Goal: Task Accomplishment & Management: Manage account settings

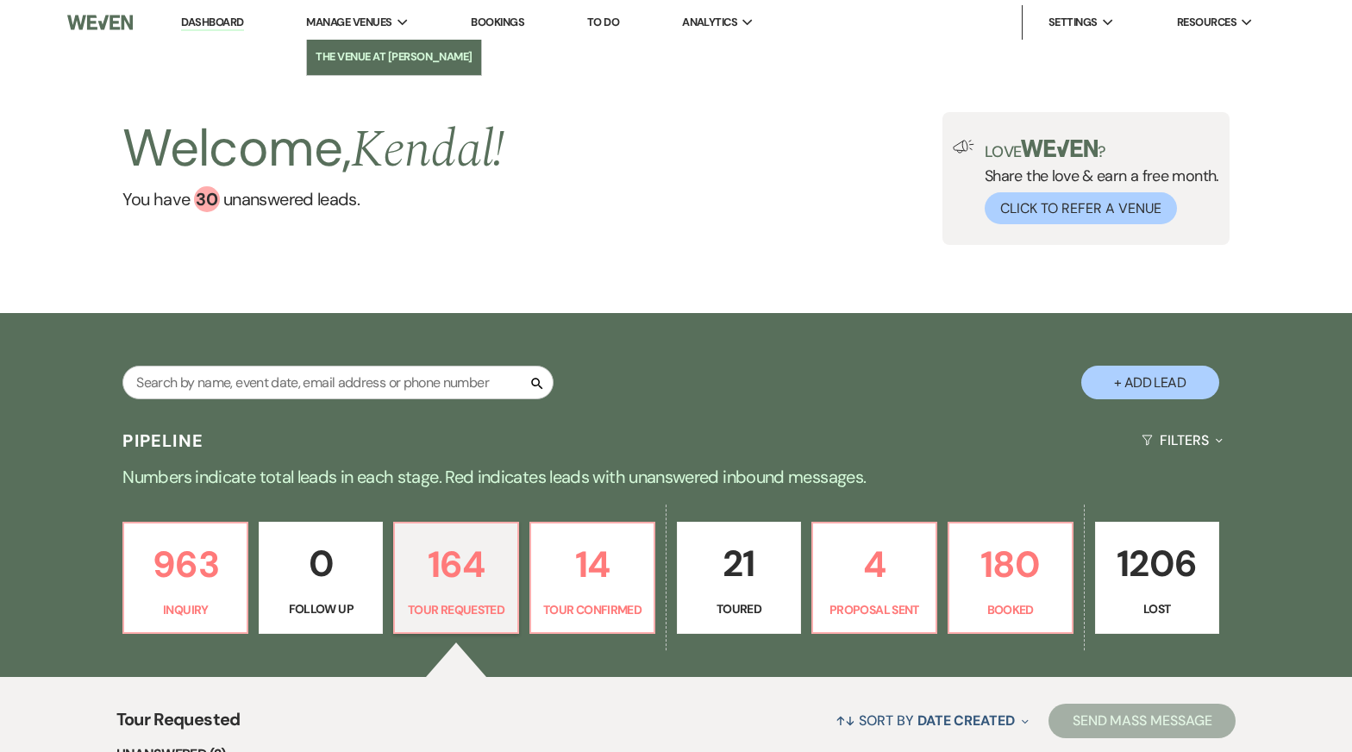
click at [388, 56] on li "The Venue at [PERSON_NAME]" at bounding box center [394, 56] width 157 height 17
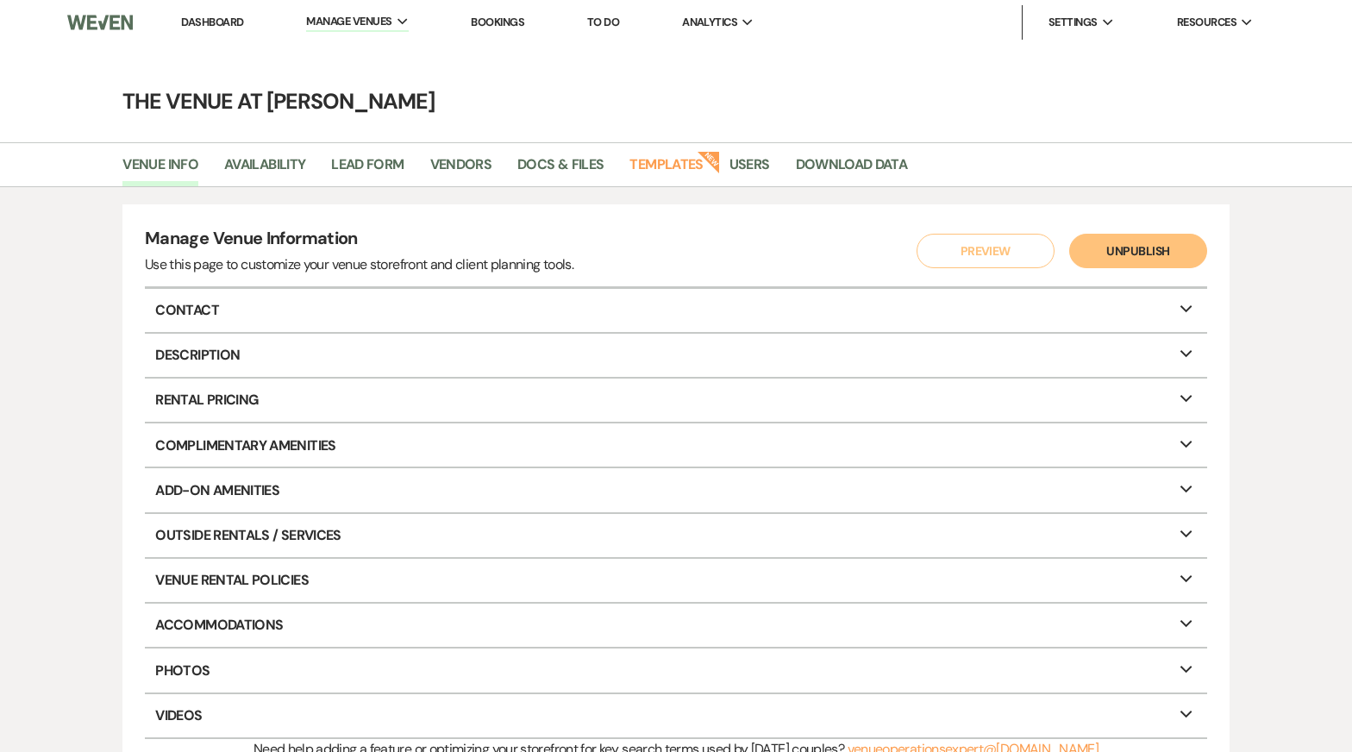
click at [207, 8] on li "Dashboard" at bounding box center [211, 22] width 79 height 34
click at [207, 15] on link "Dashboard" at bounding box center [212, 22] width 62 height 15
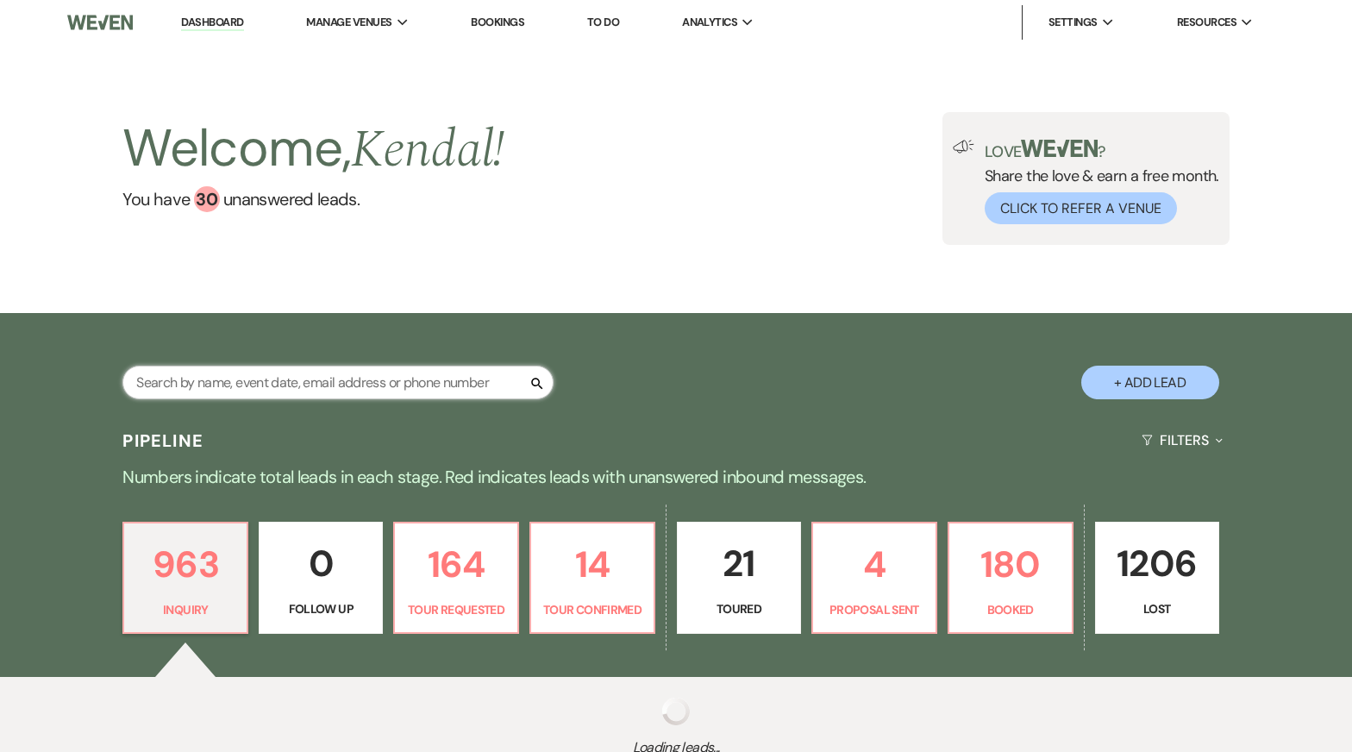
click at [263, 381] on input "text" at bounding box center [337, 383] width 431 height 34
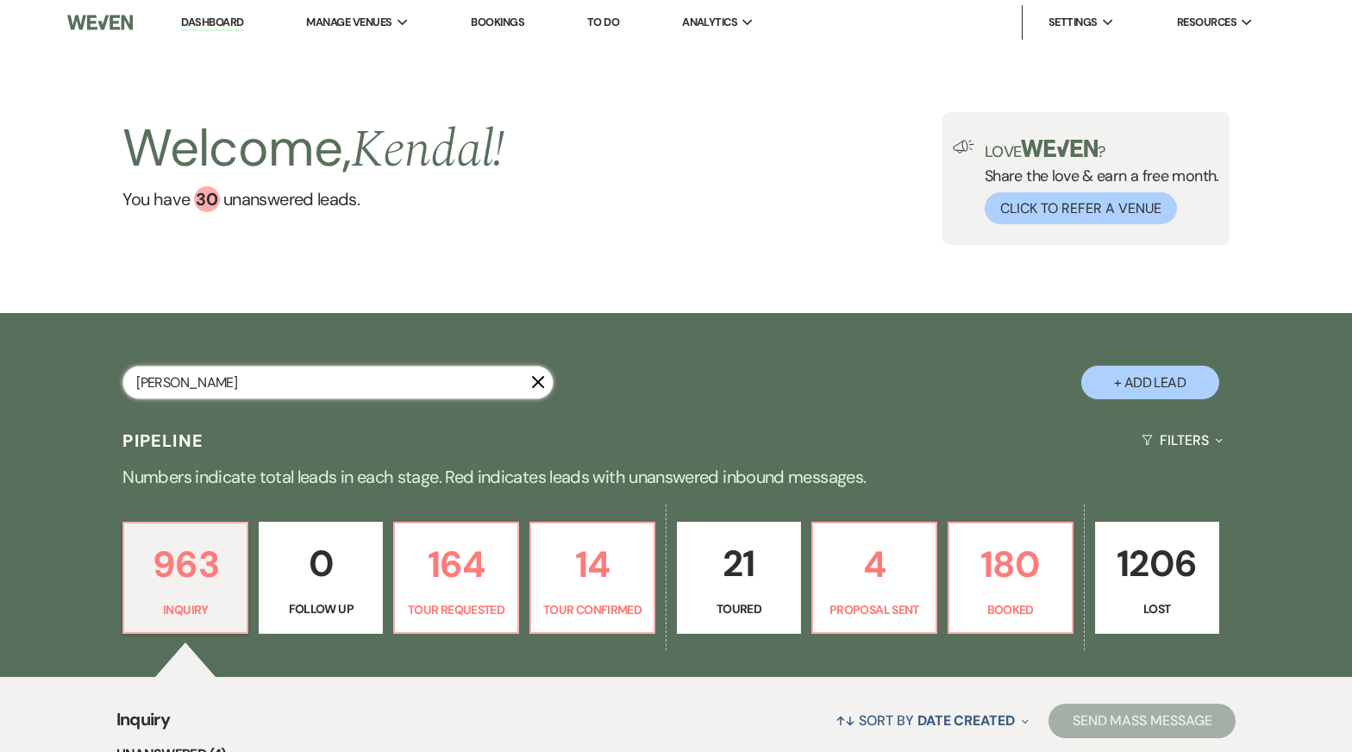
type input "[PERSON_NAME]"
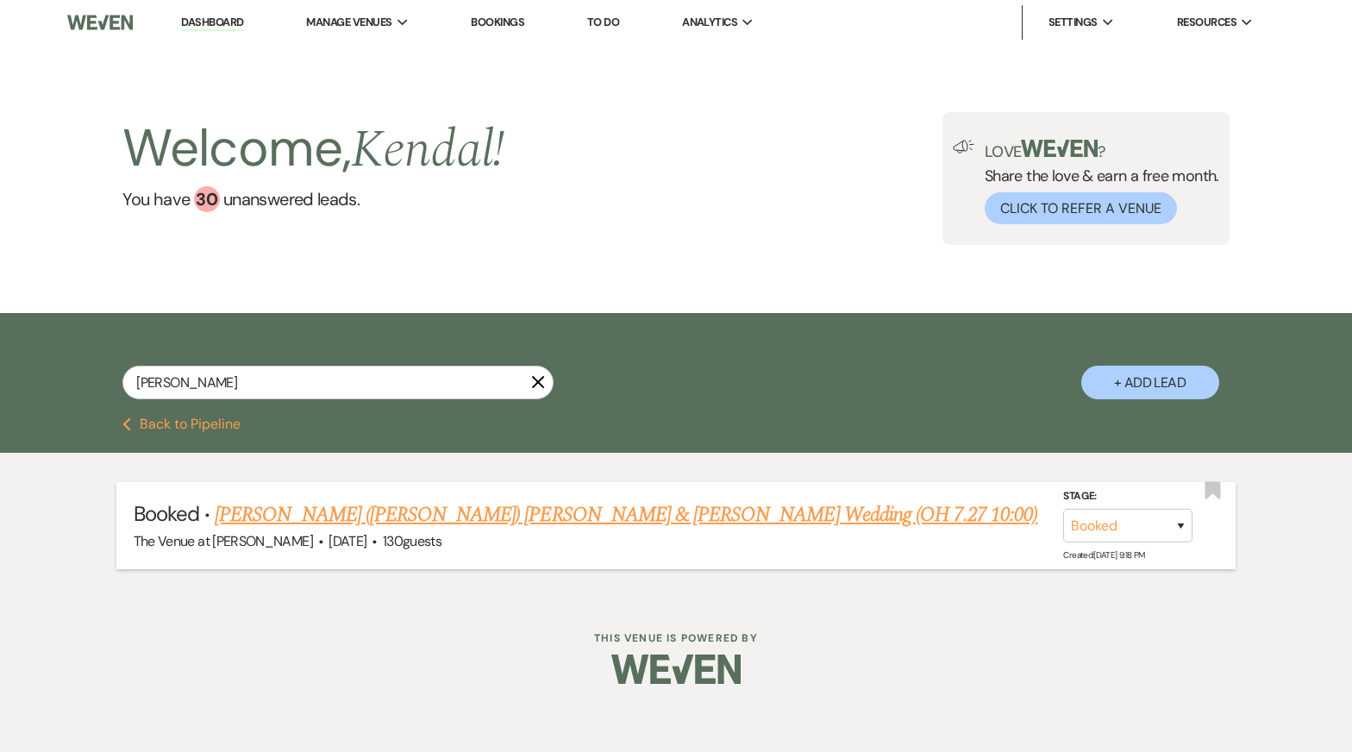
click at [298, 501] on link "[PERSON_NAME] ([PERSON_NAME]) [PERSON_NAME] & [PERSON_NAME] Wedding (OH 7.27 10…" at bounding box center [626, 514] width 823 height 31
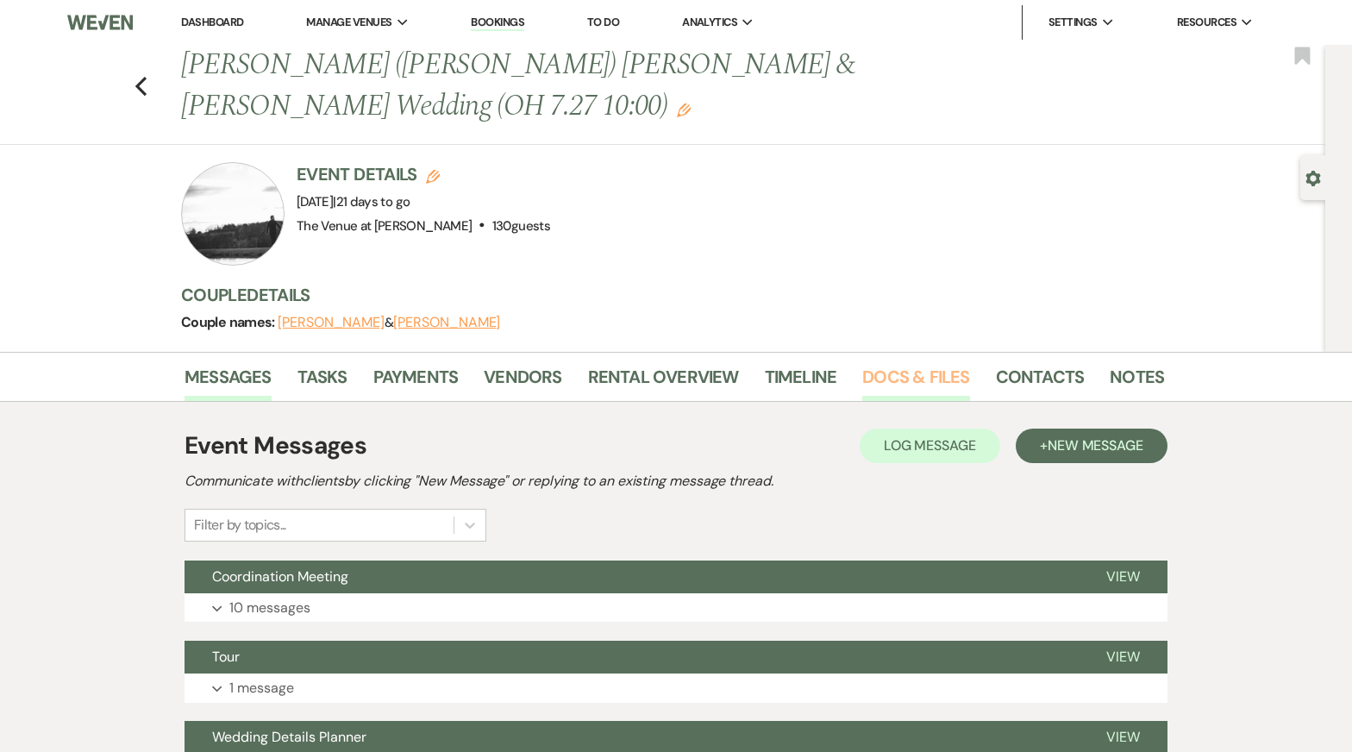
click at [925, 363] on link "Docs & Files" at bounding box center [915, 382] width 107 height 38
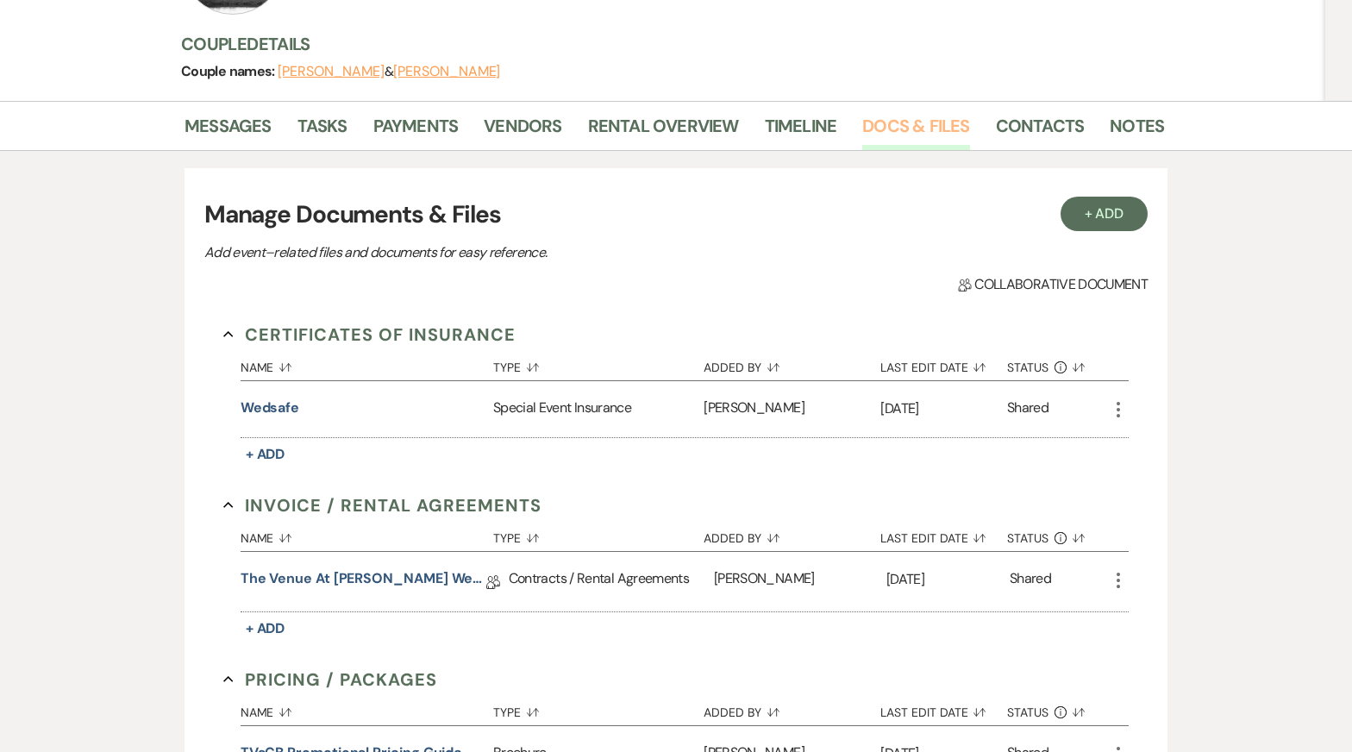
scroll to position [252, 0]
click at [354, 567] on link "The Venue at [PERSON_NAME] Wedding Contract-([DATE] [PERSON_NAME])" at bounding box center [364, 580] width 246 height 27
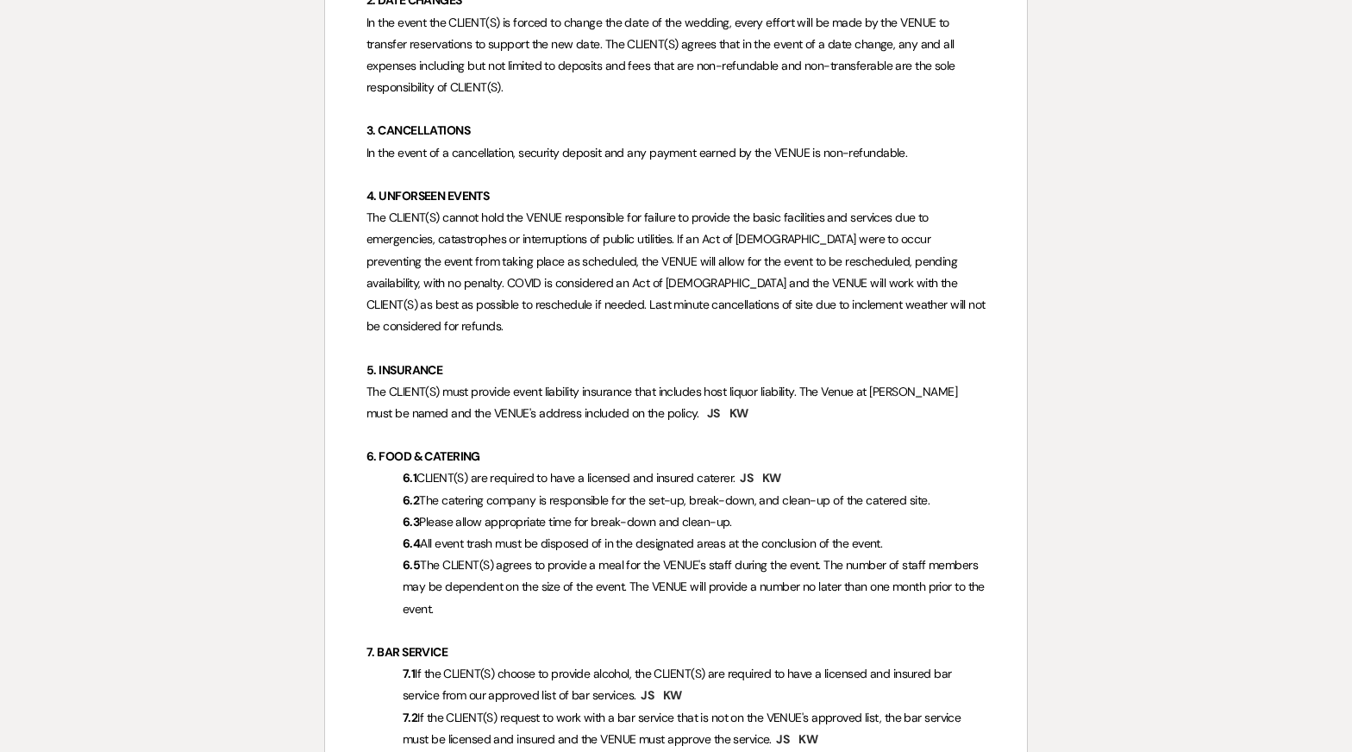
scroll to position [1073, 0]
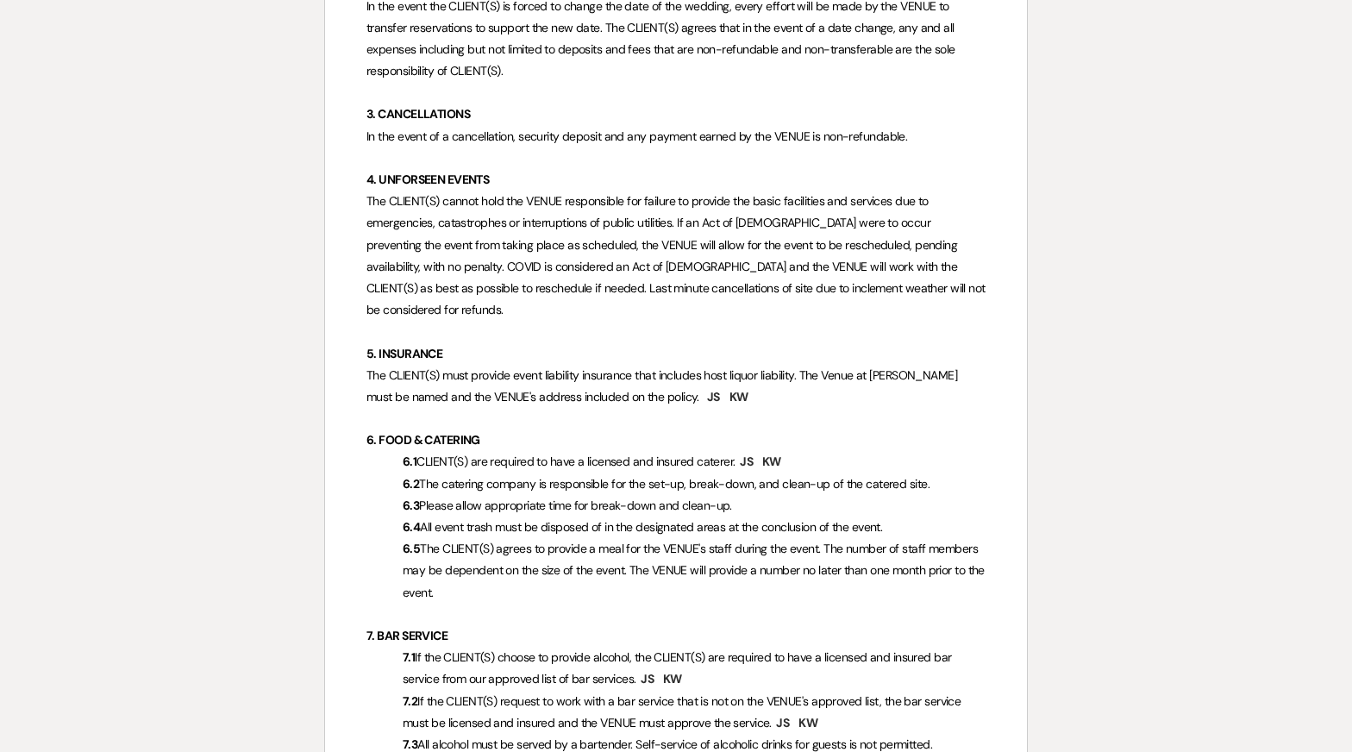
click at [597, 283] on span "The CLIENT(S) cannot hold the VENUE responsible for failure to provide the basi…" at bounding box center [678, 255] width 622 height 124
